Goal: Transaction & Acquisition: Register for event/course

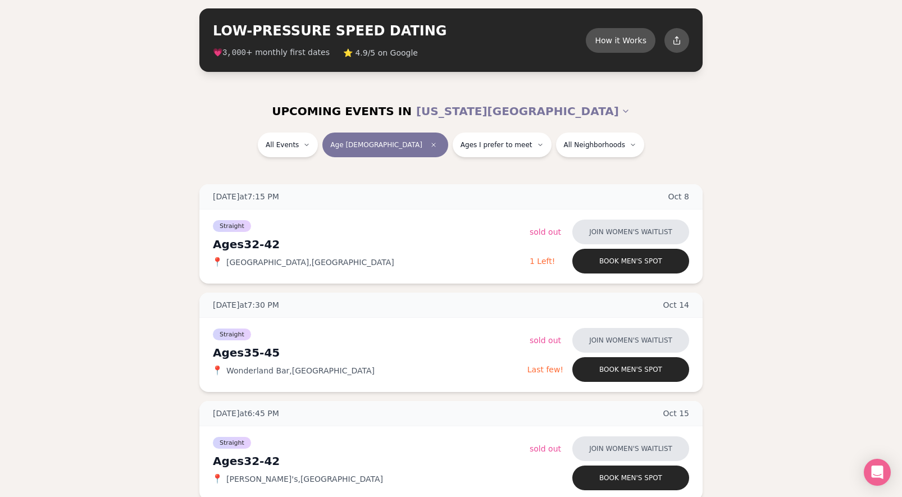
scroll to position [45, 0]
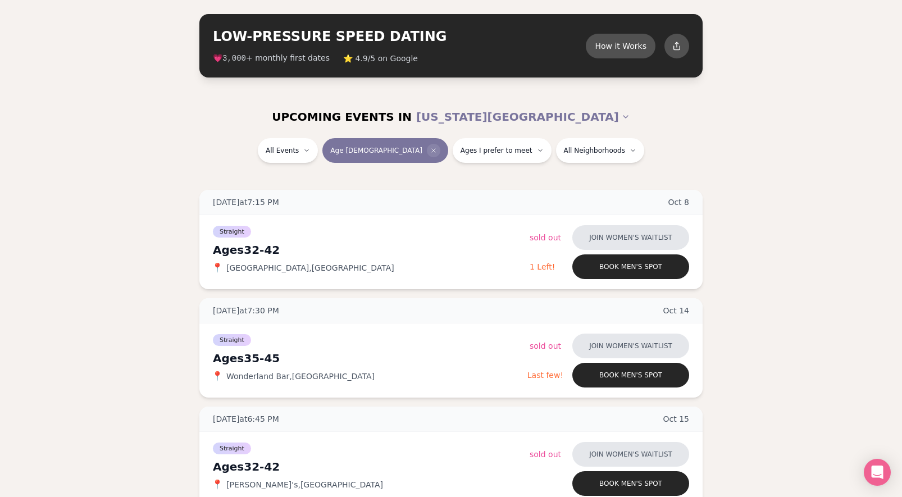
click at [430, 148] on icon "Clear age" at bounding box center [433, 150] width 7 height 7
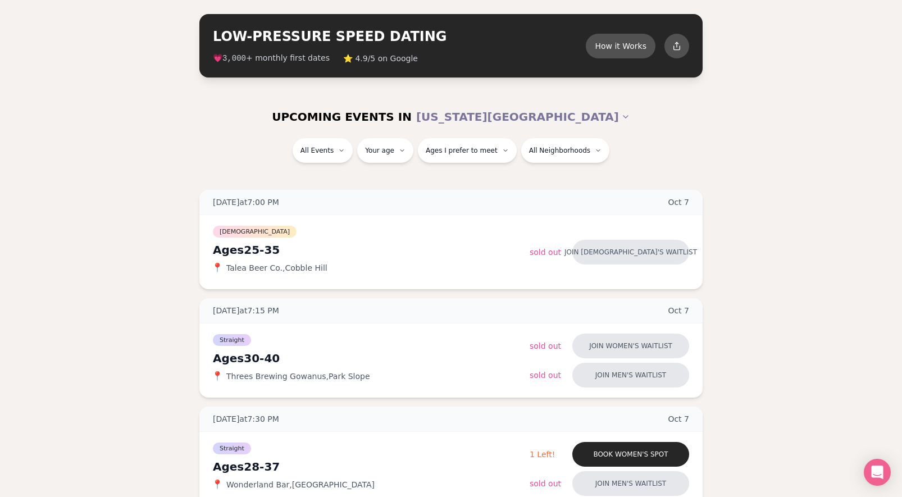
click at [750, 148] on div "All Events Your age Ages I prefer to meet All Neighborhoods" at bounding box center [451, 152] width 629 height 29
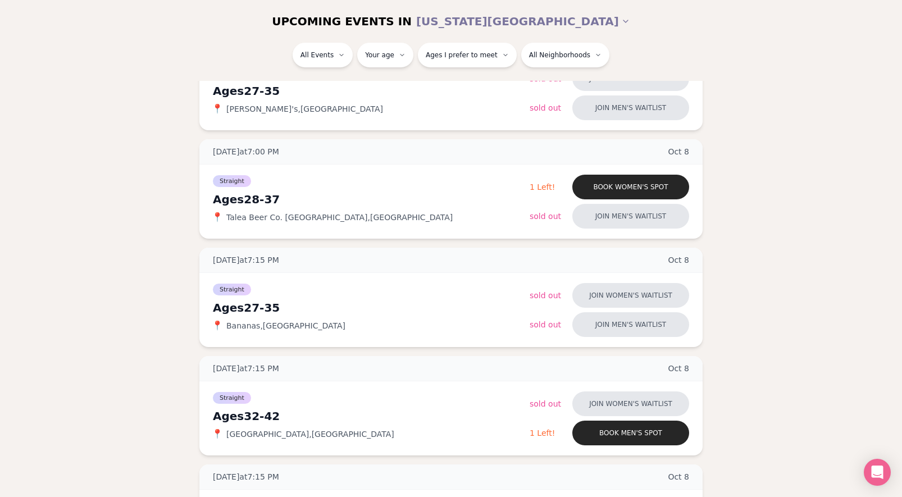
scroll to position [562, 0]
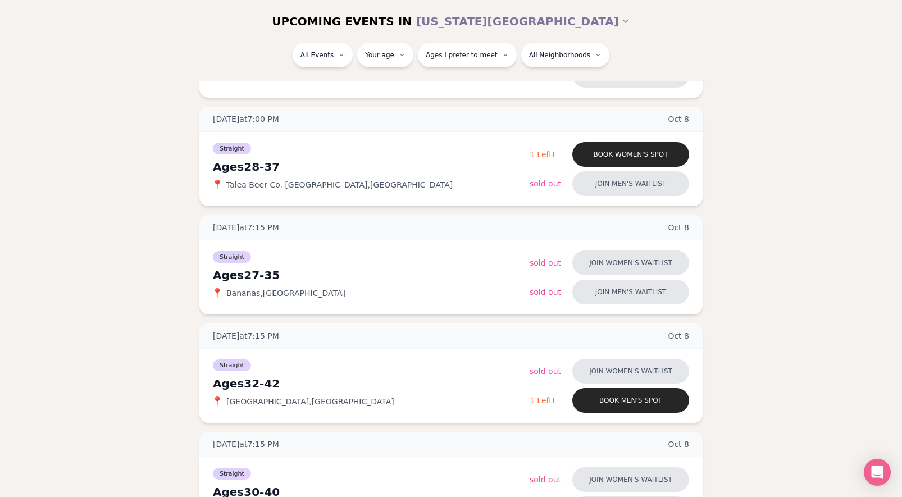
click at [864, 80] on div "All Events Your age Ages I prefer to meet All Neighborhoods" at bounding box center [451, 62] width 902 height 38
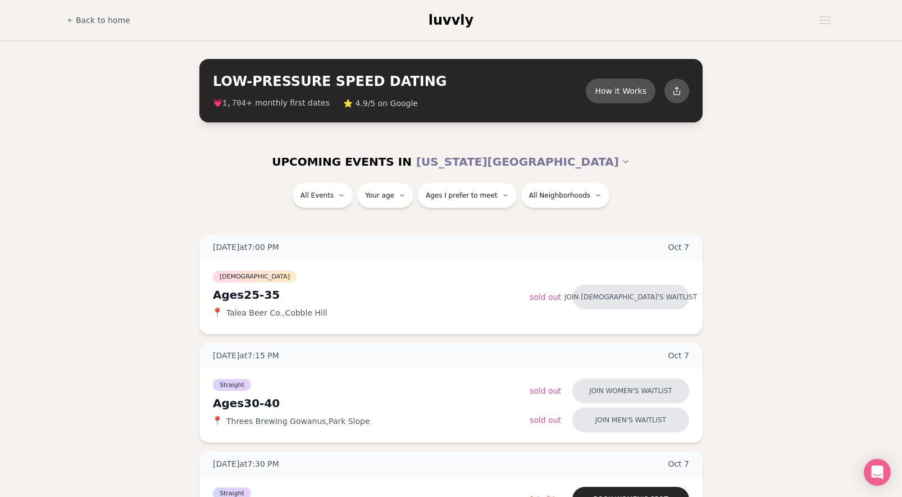
click at [830, 164] on div "UPCOMING EVENTS IN [US_STATE][GEOGRAPHIC_DATA] All Events Your age Ages I prefe…" at bounding box center [451, 180] width 902 height 81
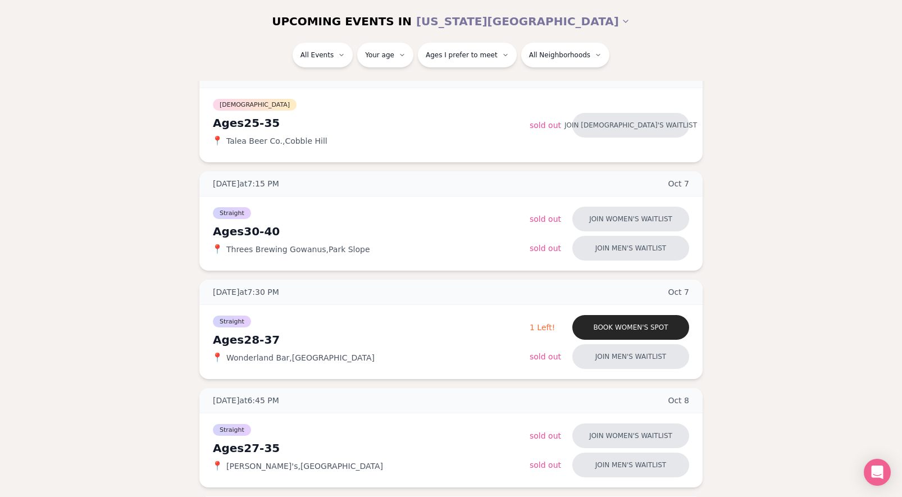
scroll to position [180, 0]
